Goal: Use online tool/utility: Utilize a website feature to perform a specific function

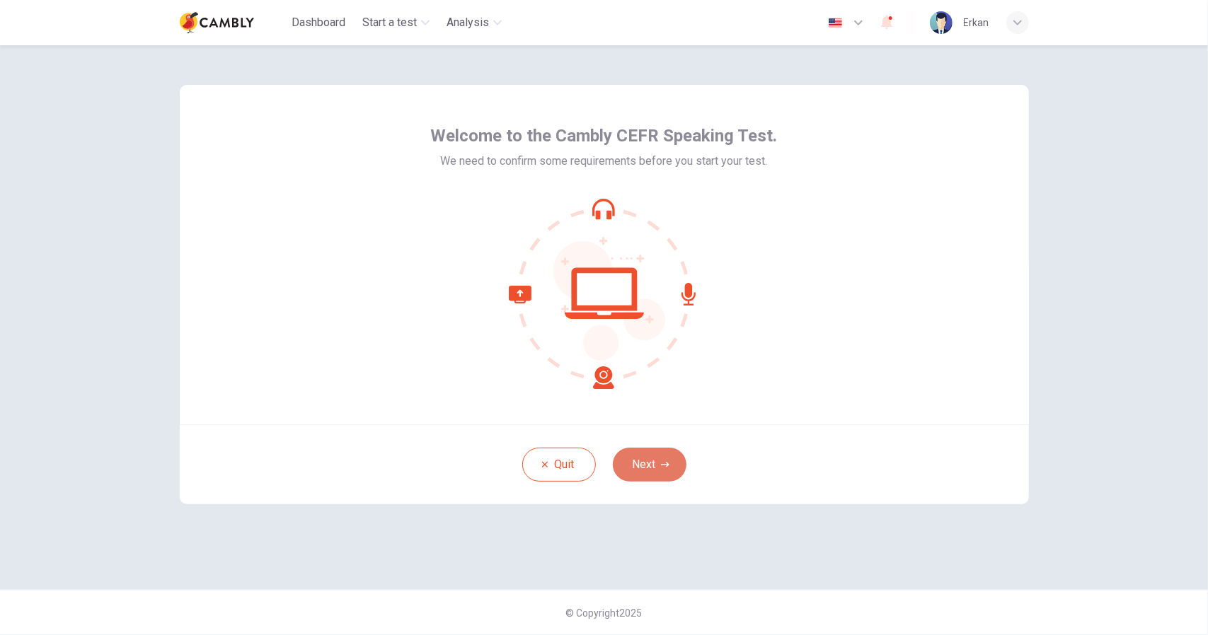
click at [662, 466] on icon "button" at bounding box center [665, 465] width 8 height 8
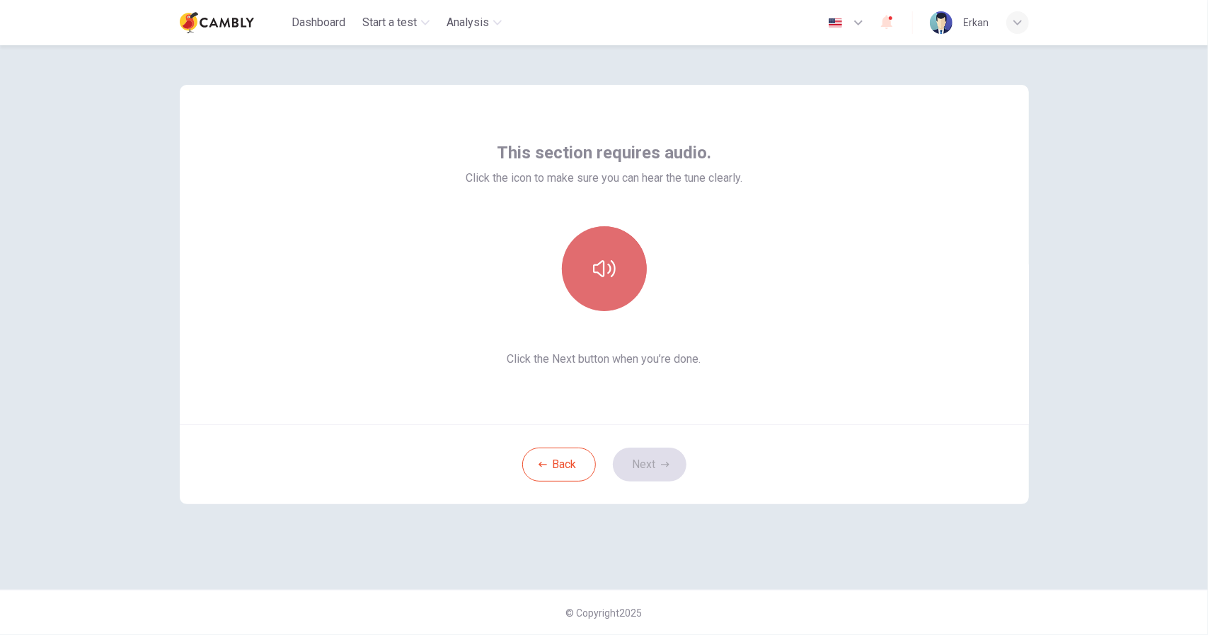
click at [607, 267] on icon "button" at bounding box center [604, 269] width 23 height 23
click at [652, 463] on button "Next" at bounding box center [650, 465] width 74 height 34
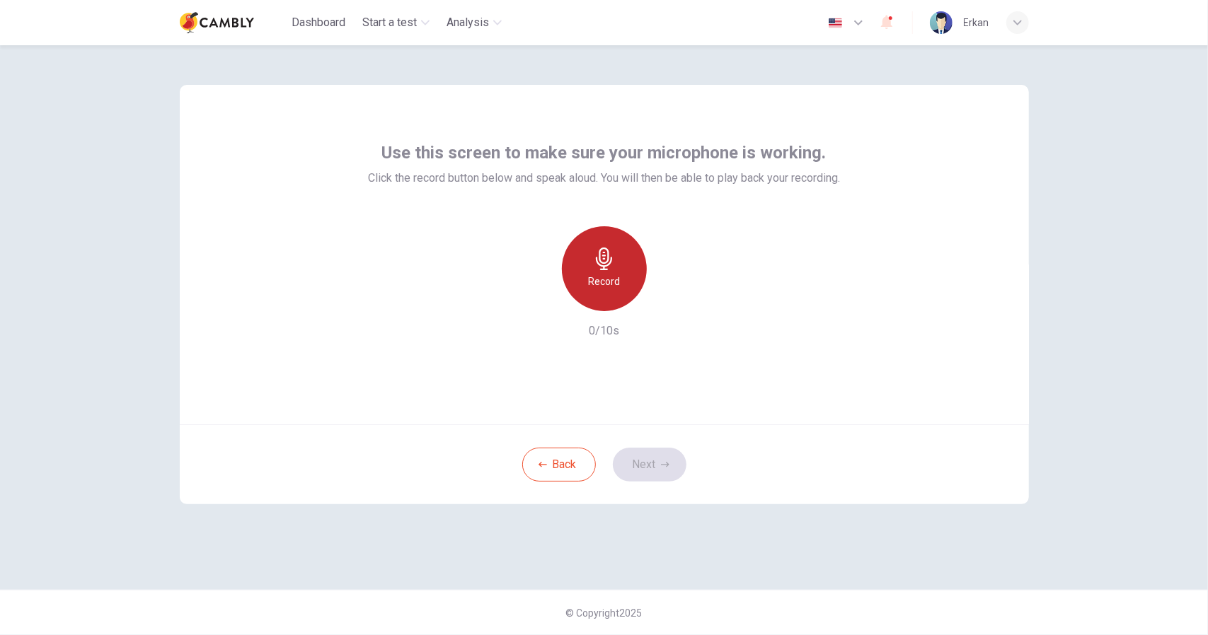
click at [609, 277] on h6 "Record" at bounding box center [604, 281] width 32 height 17
click at [597, 273] on h6 "Record" at bounding box center [604, 281] width 32 height 17
click at [599, 265] on icon "button" at bounding box center [604, 259] width 16 height 23
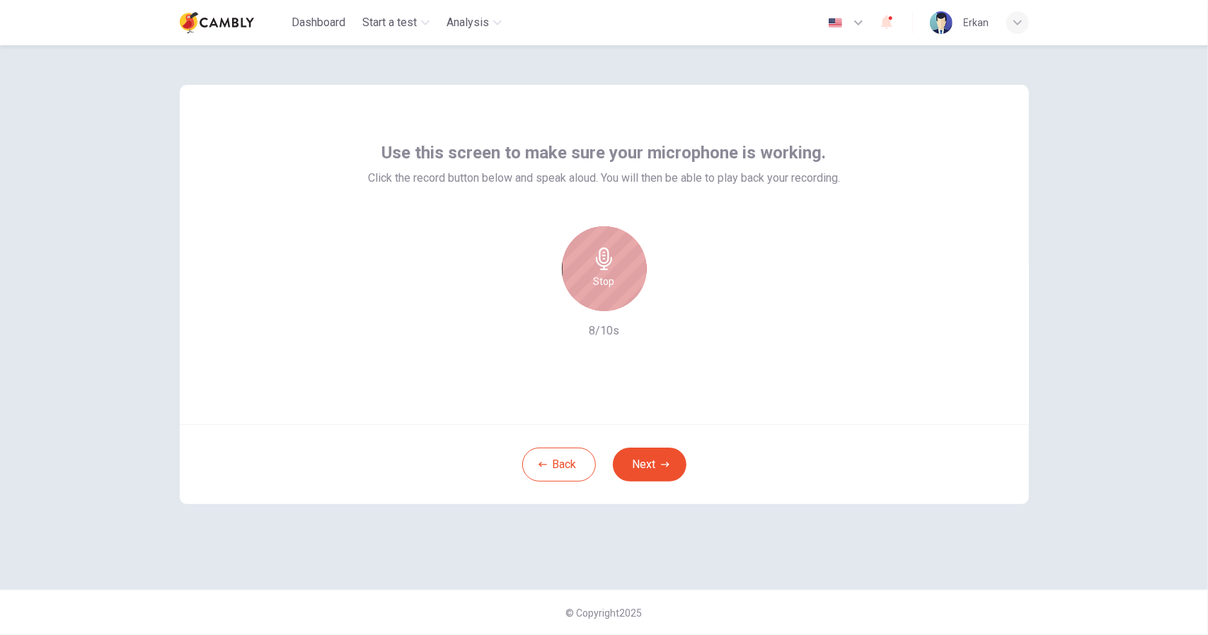
click at [599, 287] on h6 "Stop" at bounding box center [604, 281] width 21 height 17
click at [592, 263] on div "Record" at bounding box center [604, 268] width 85 height 85
click at [542, 304] on icon "button" at bounding box center [539, 300] width 8 height 8
click at [613, 284] on h6 "Record" at bounding box center [604, 281] width 32 height 17
click at [609, 280] on h6 "Record" at bounding box center [604, 281] width 32 height 17
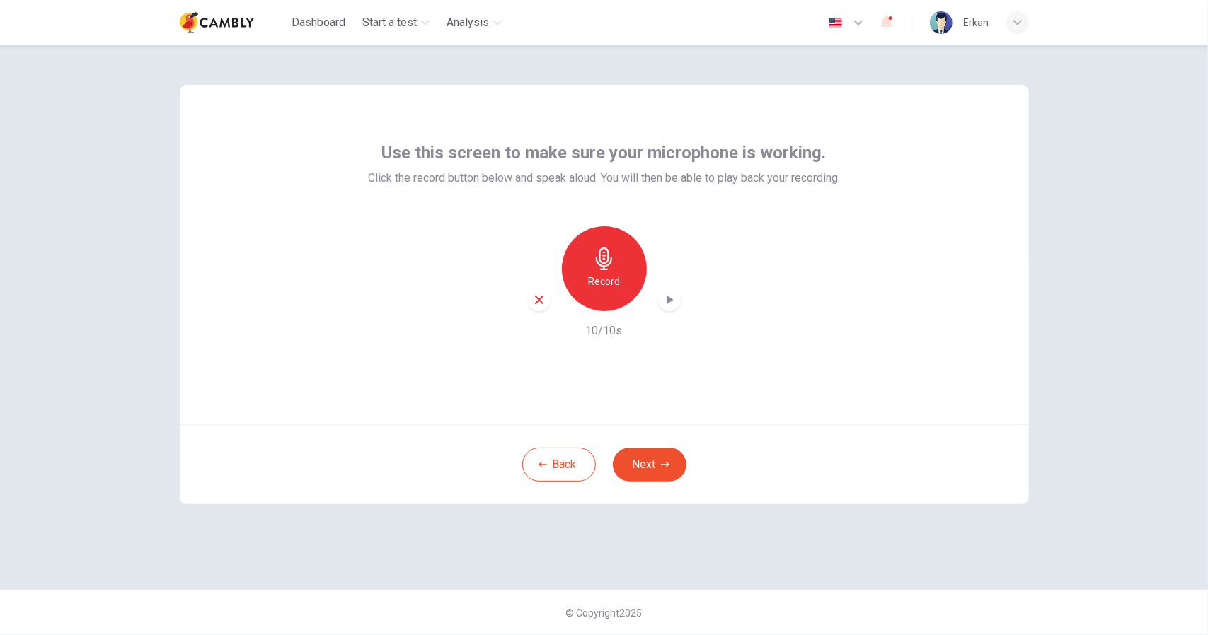
click at [1089, 288] on div "Use this screen to make sure your microphone is working. Click the record butto…" at bounding box center [604, 340] width 1208 height 590
click at [601, 270] on icon "button" at bounding box center [604, 259] width 16 height 23
click at [613, 275] on h6 "Record" at bounding box center [604, 281] width 32 height 17
click at [602, 276] on h6 "Record" at bounding box center [604, 281] width 32 height 17
click at [607, 284] on h6 "Record" at bounding box center [604, 281] width 32 height 17
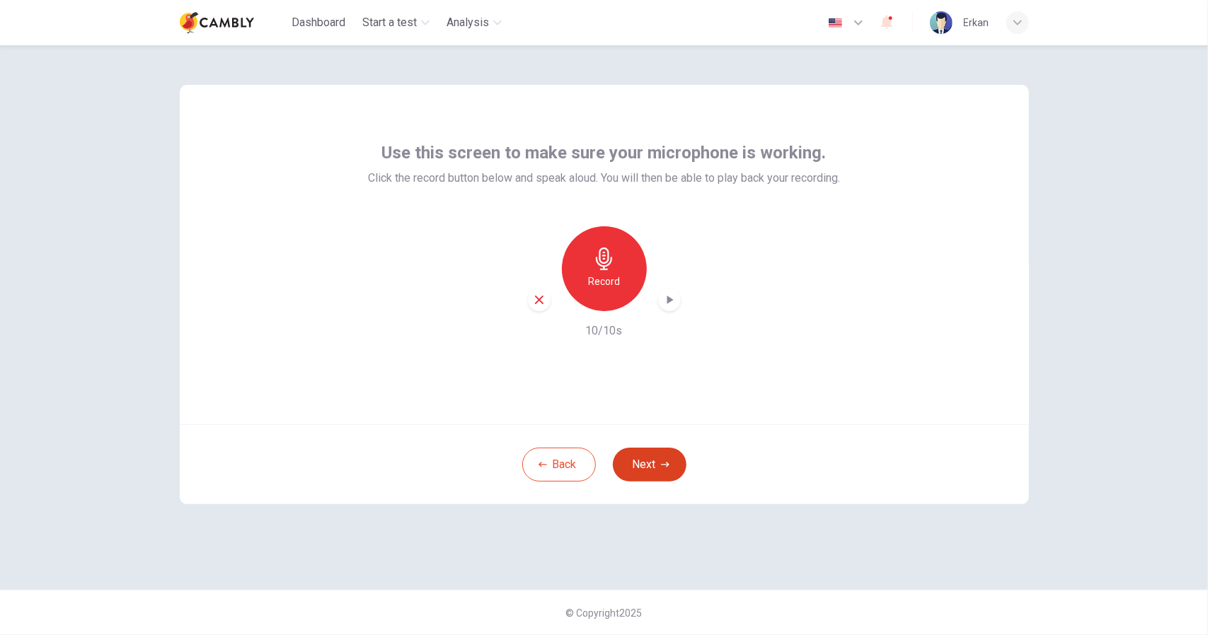
click at [671, 463] on button "Next" at bounding box center [650, 465] width 74 height 34
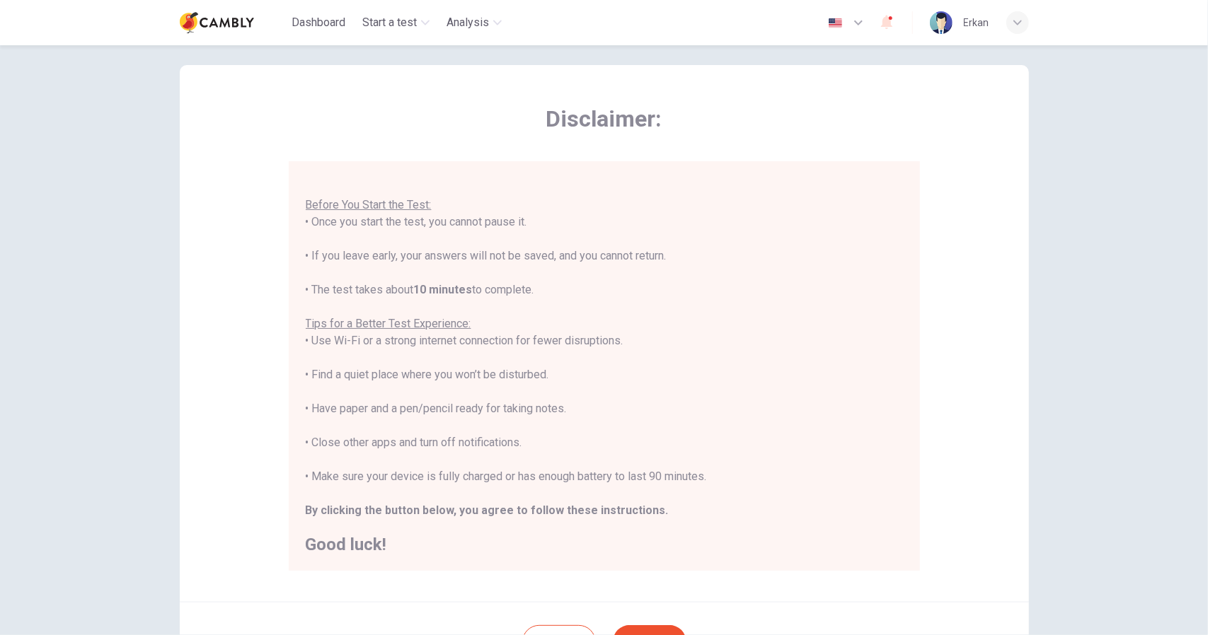
scroll to position [151, 0]
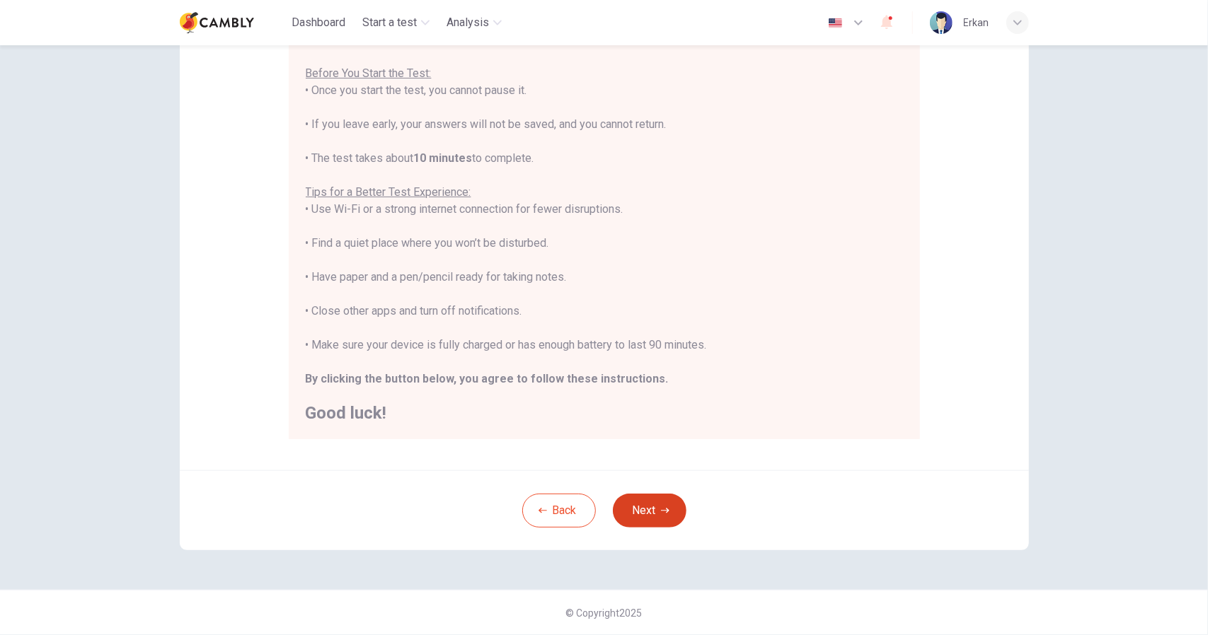
click at [665, 517] on button "Next" at bounding box center [650, 511] width 74 height 34
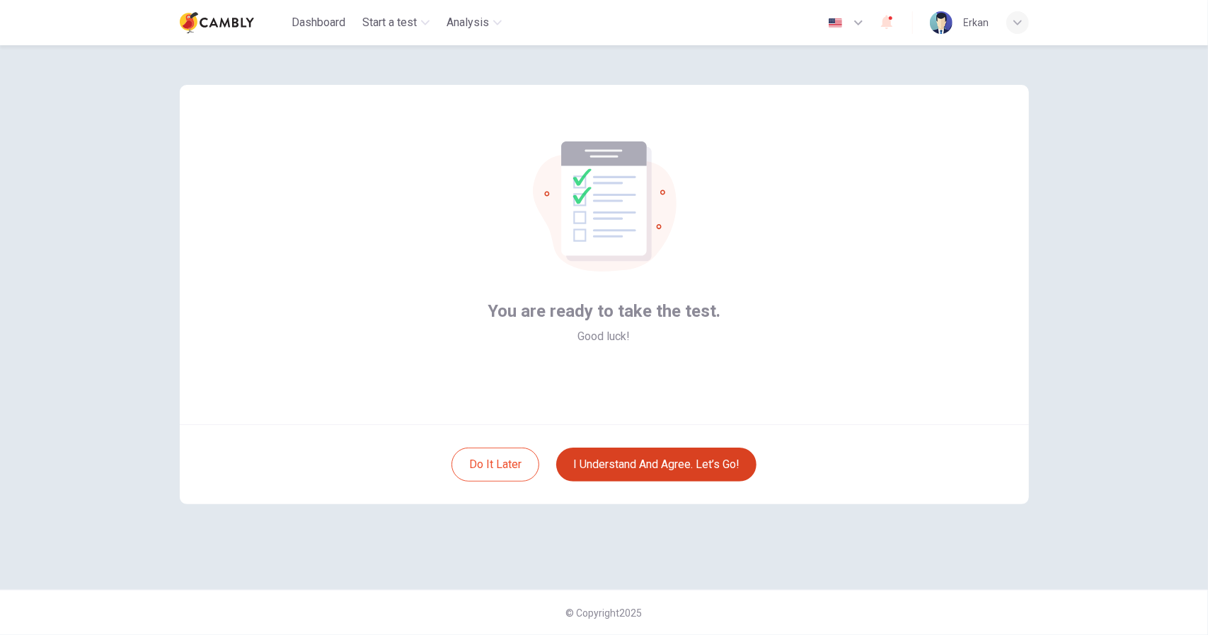
scroll to position [0, 0]
click at [679, 467] on button "I understand and agree. Let’s go!" at bounding box center [656, 465] width 200 height 34
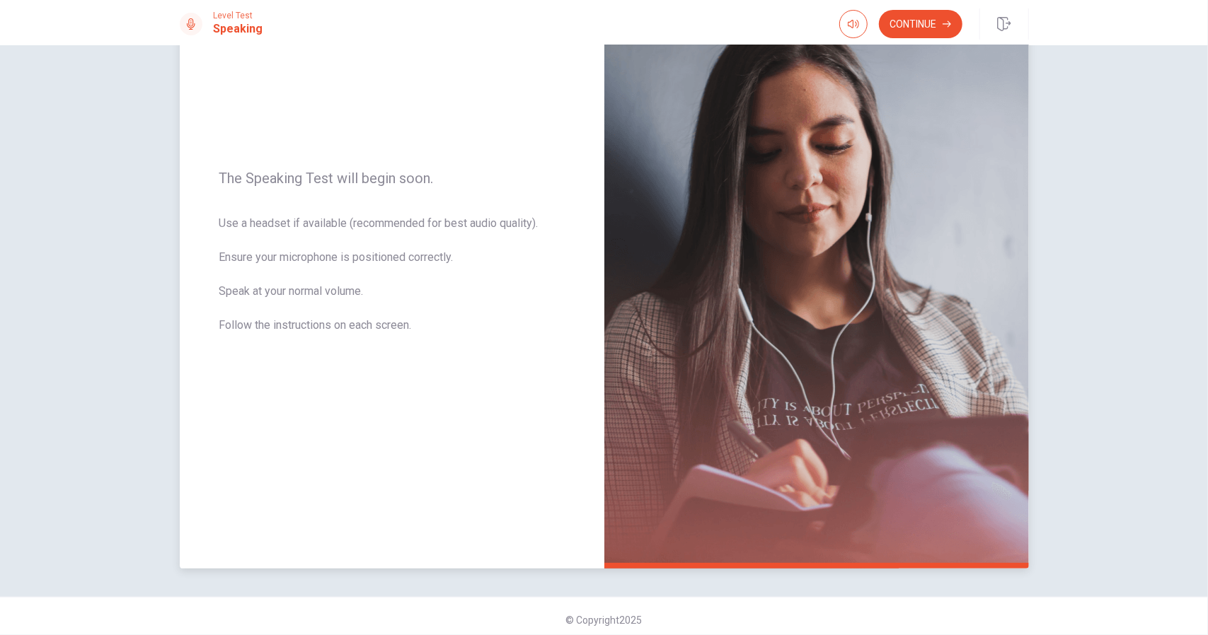
scroll to position [129, 0]
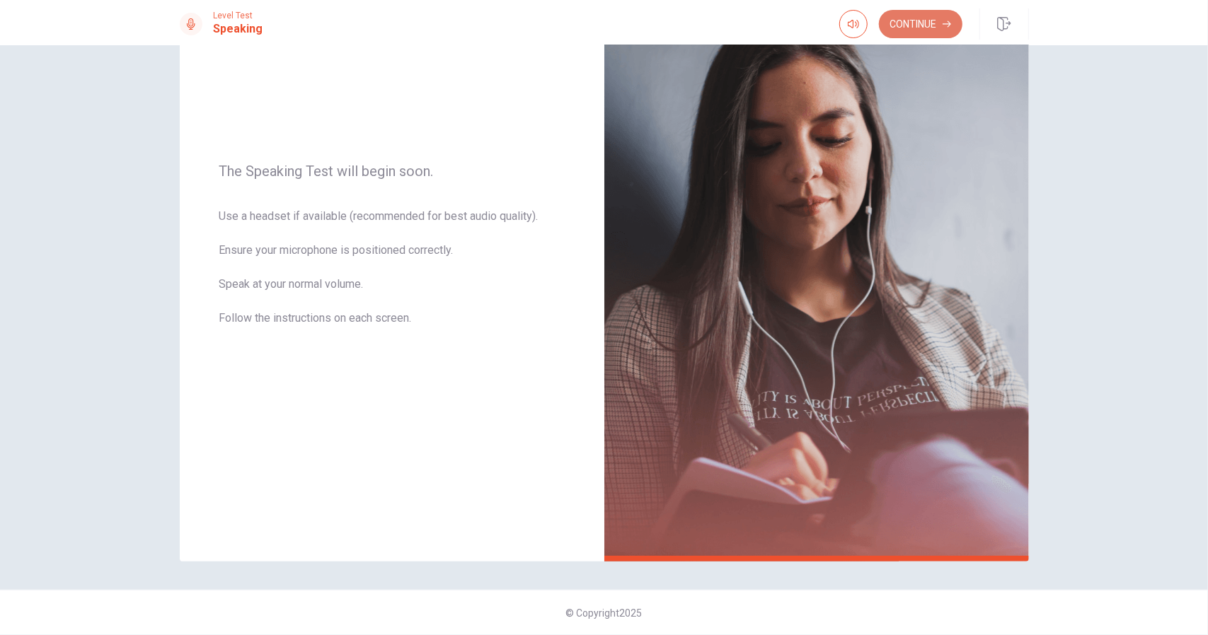
click at [934, 28] on button "Continue" at bounding box center [920, 24] width 83 height 28
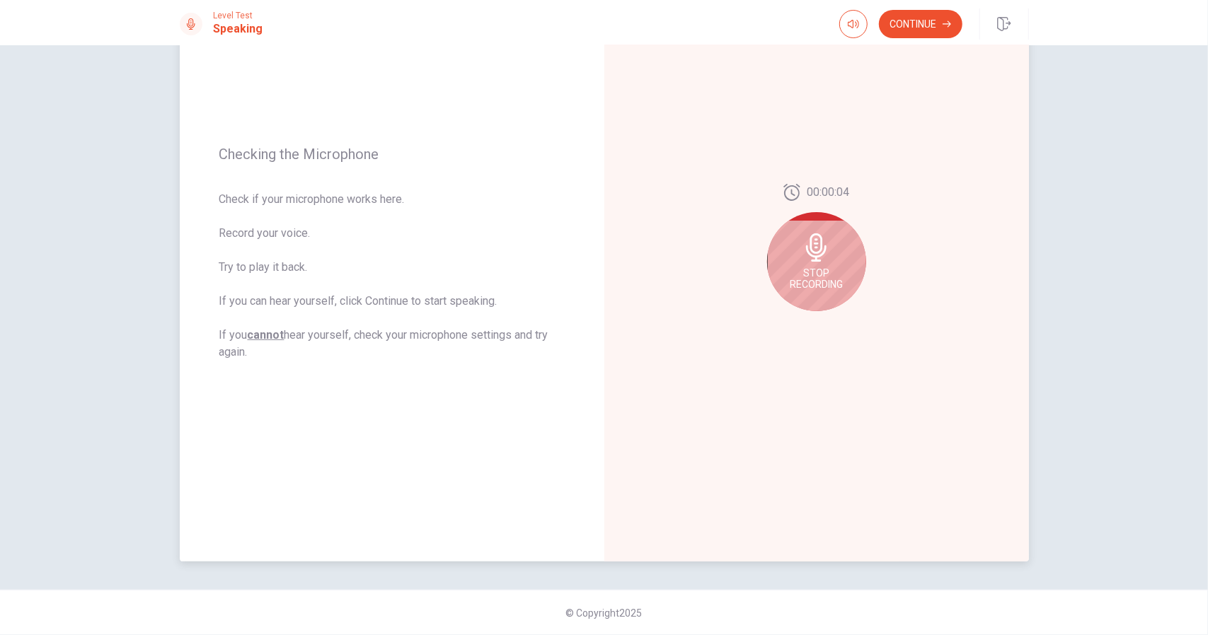
click at [823, 275] on span "Stop Recording" at bounding box center [816, 278] width 53 height 23
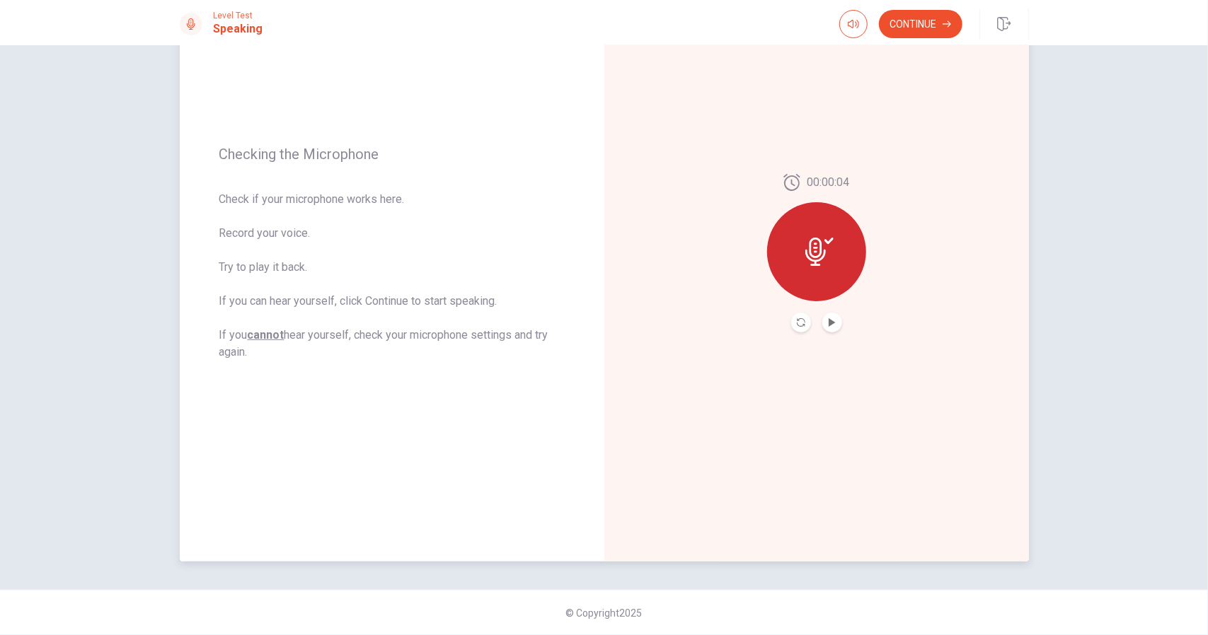
click at [832, 326] on button "Play Audio" at bounding box center [832, 323] width 20 height 20
click at [785, 432] on div "00:00:04" at bounding box center [816, 253] width 425 height 617
click at [831, 325] on icon "Play Audio" at bounding box center [832, 322] width 8 height 8
click at [932, 31] on button "Continue" at bounding box center [920, 24] width 83 height 28
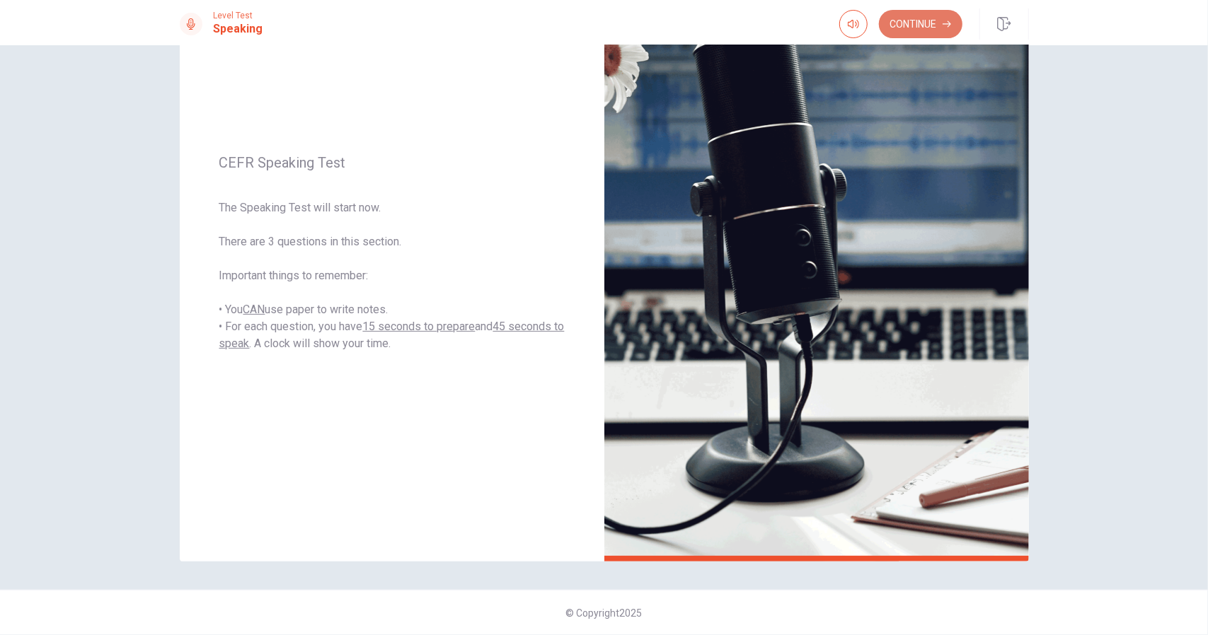
click at [926, 28] on button "Continue" at bounding box center [920, 24] width 83 height 28
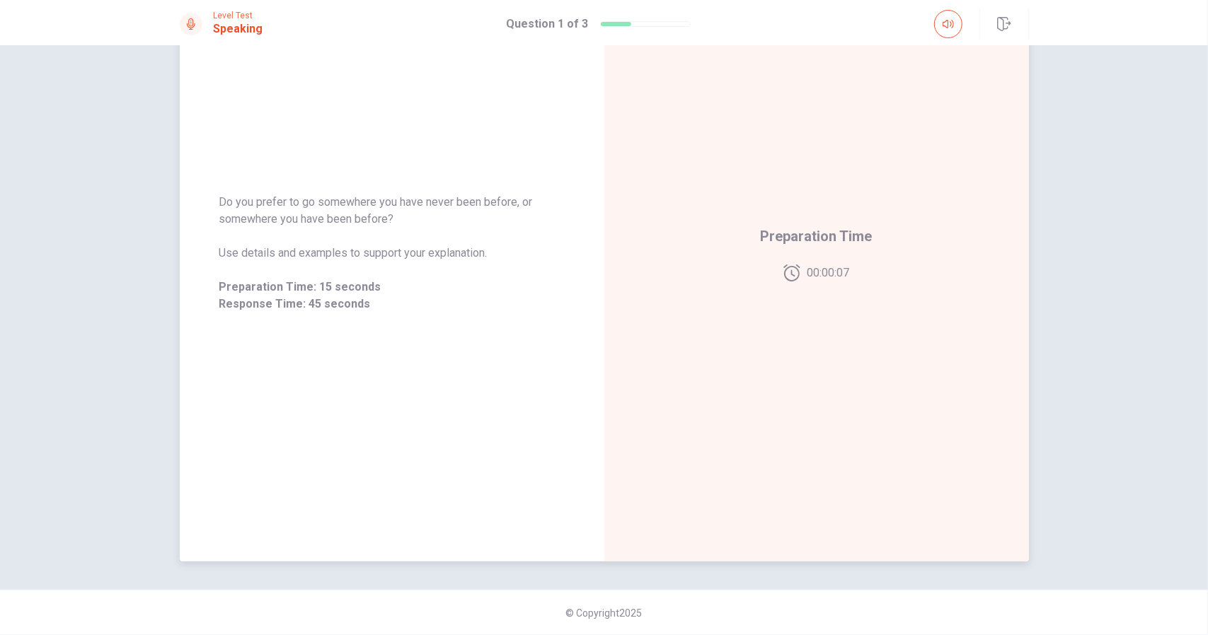
scroll to position [58, 0]
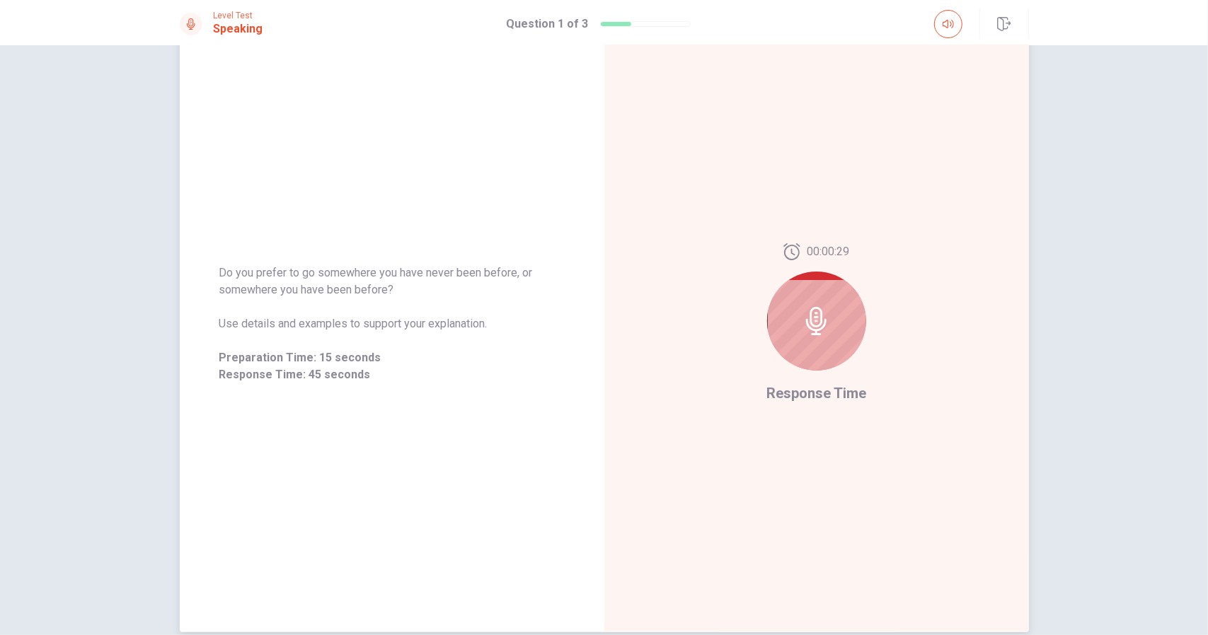
click at [811, 321] on icon at bounding box center [816, 321] width 21 height 28
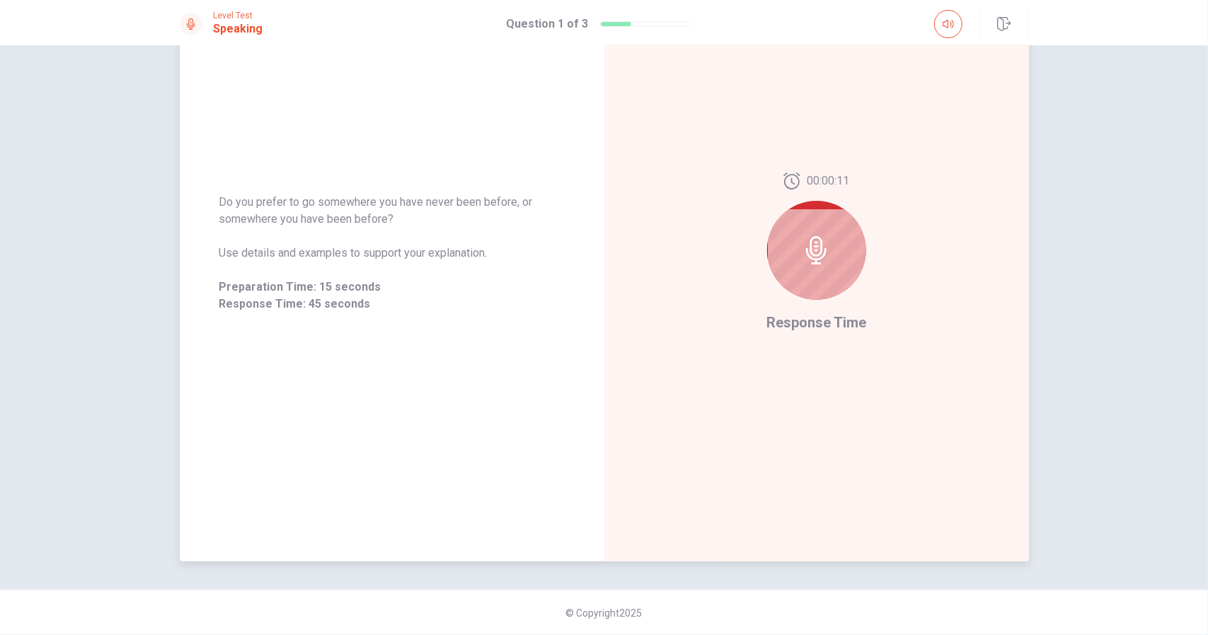
scroll to position [0, 0]
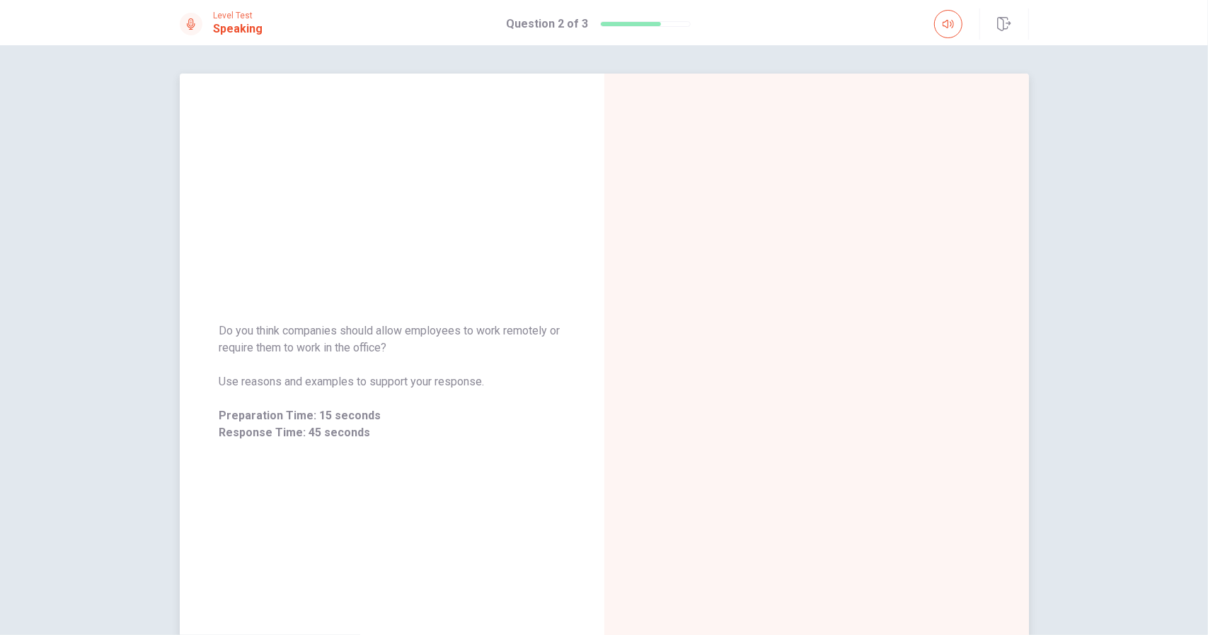
drag, startPoint x: 213, startPoint y: 328, endPoint x: 366, endPoint y: 357, distance: 155.7
click at [366, 357] on div "Do you think companies should allow employees to work remotely or require them …" at bounding box center [392, 382] width 425 height 153
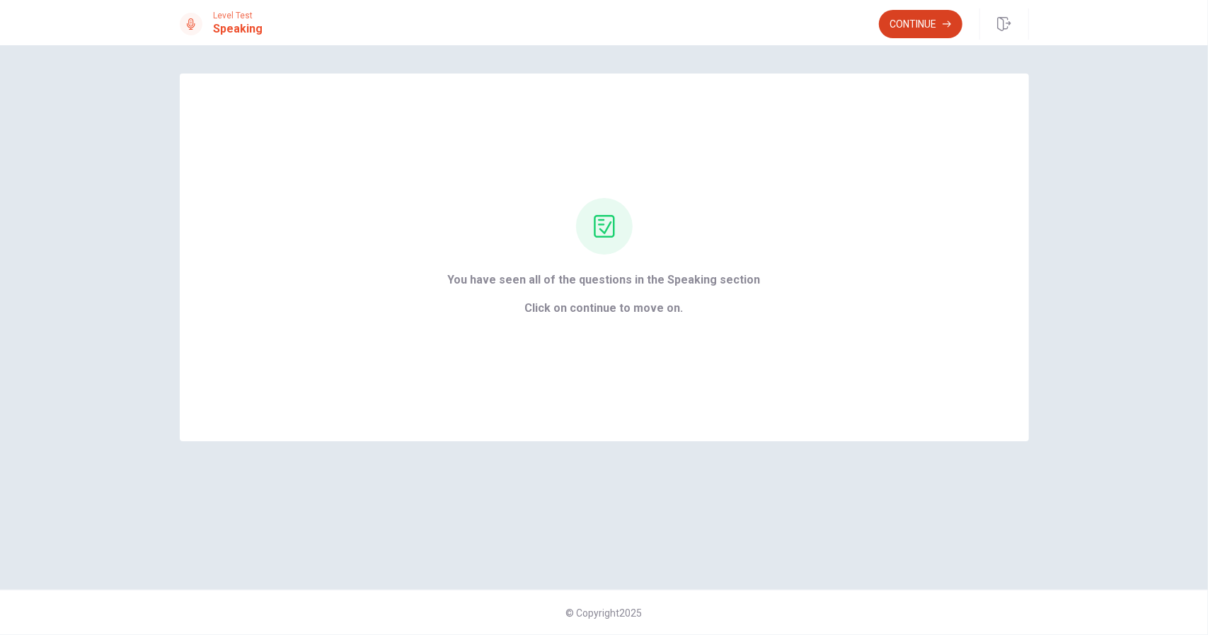
click at [928, 22] on button "Continue" at bounding box center [920, 24] width 83 height 28
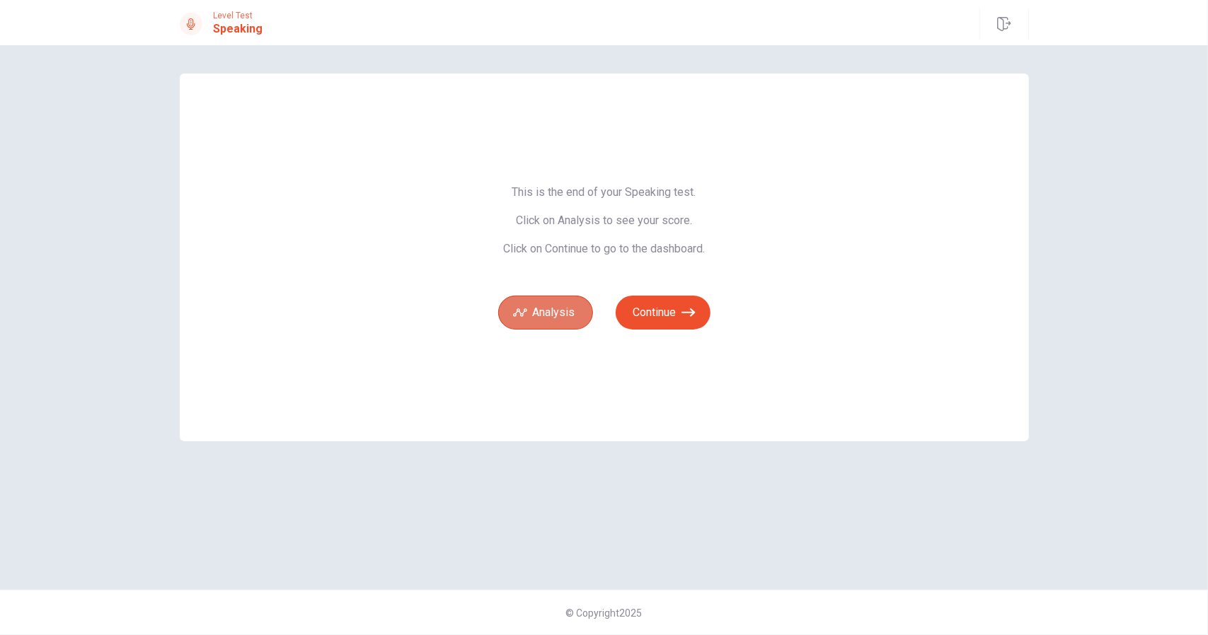
click at [559, 311] on button "Analysis" at bounding box center [545, 313] width 95 height 34
